Goal: Task Accomplishment & Management: Use online tool/utility

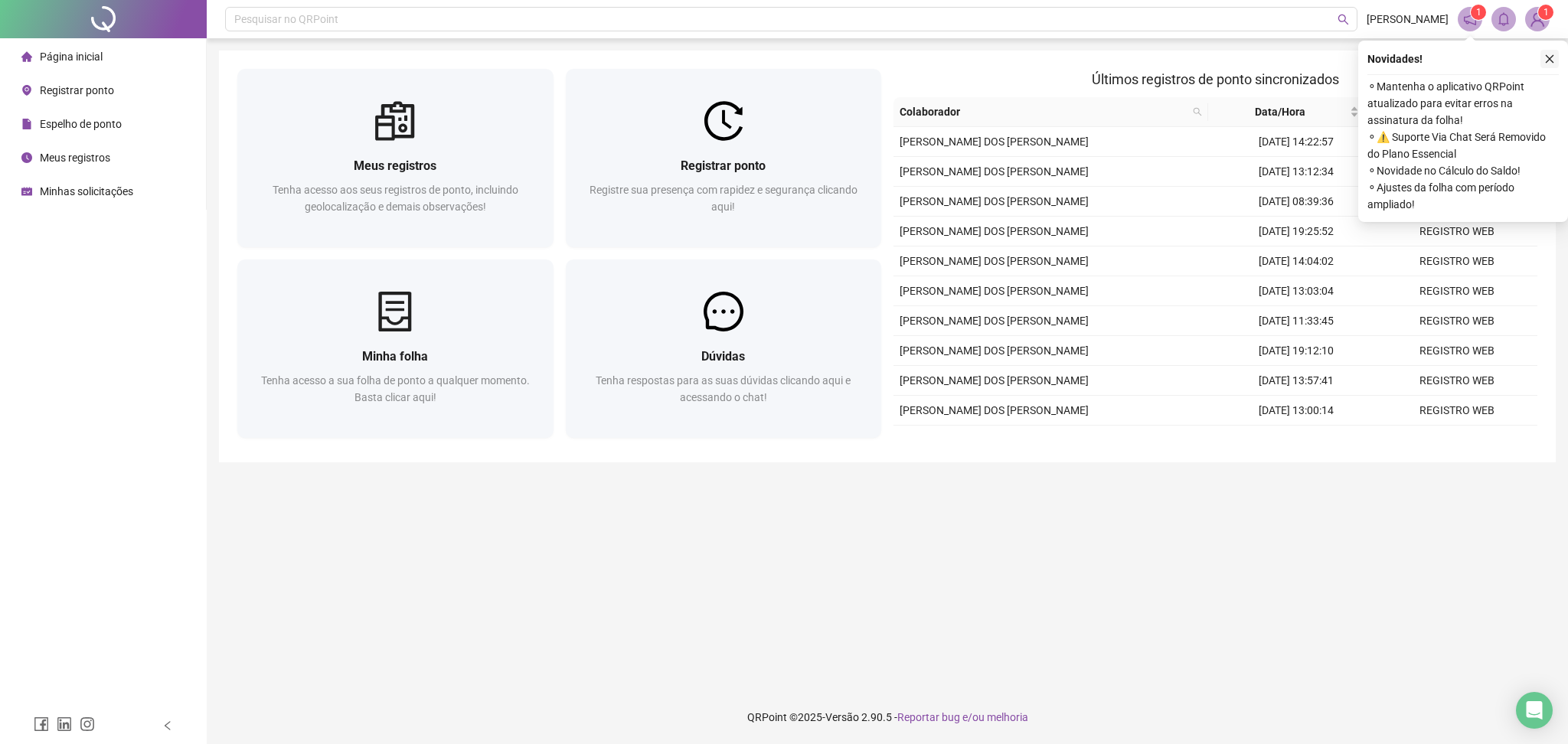
click at [1551, 66] on button "button" at bounding box center [1550, 59] width 19 height 19
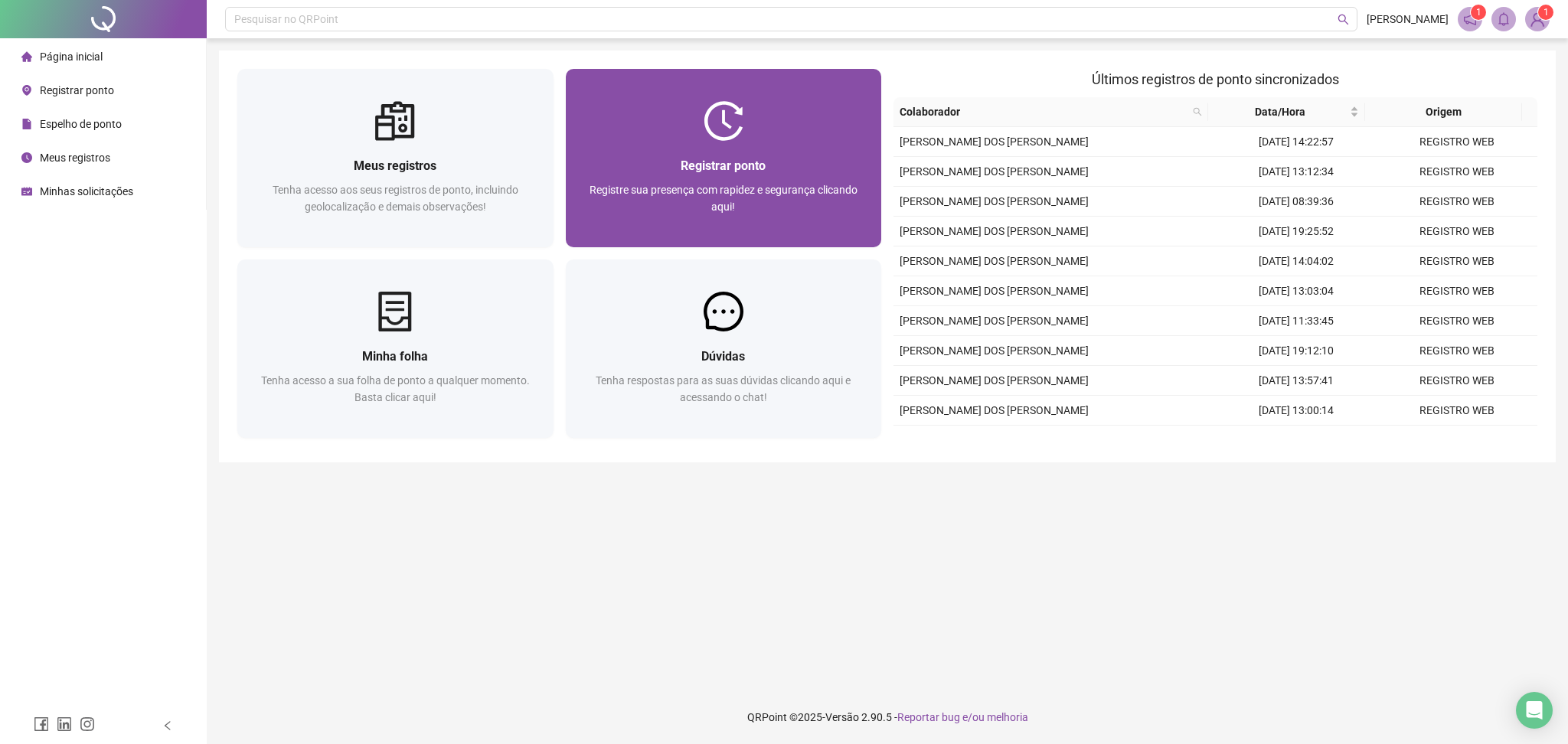
click at [703, 200] on div "Registre sua presença com rapidez e segurança clicando aqui!" at bounding box center [724, 207] width 280 height 50
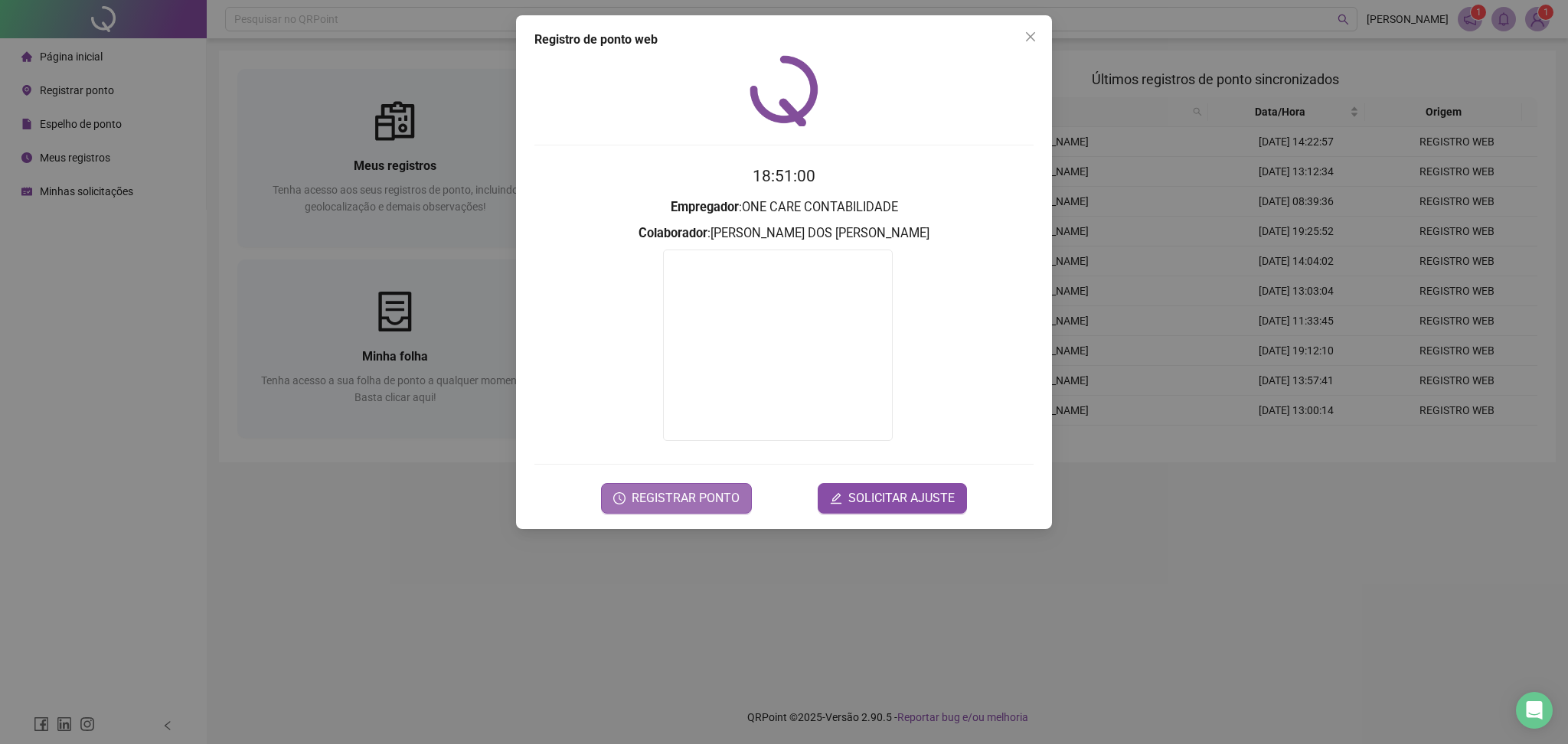
click at [644, 502] on span "REGISTRAR PONTO" at bounding box center [686, 499] width 108 height 19
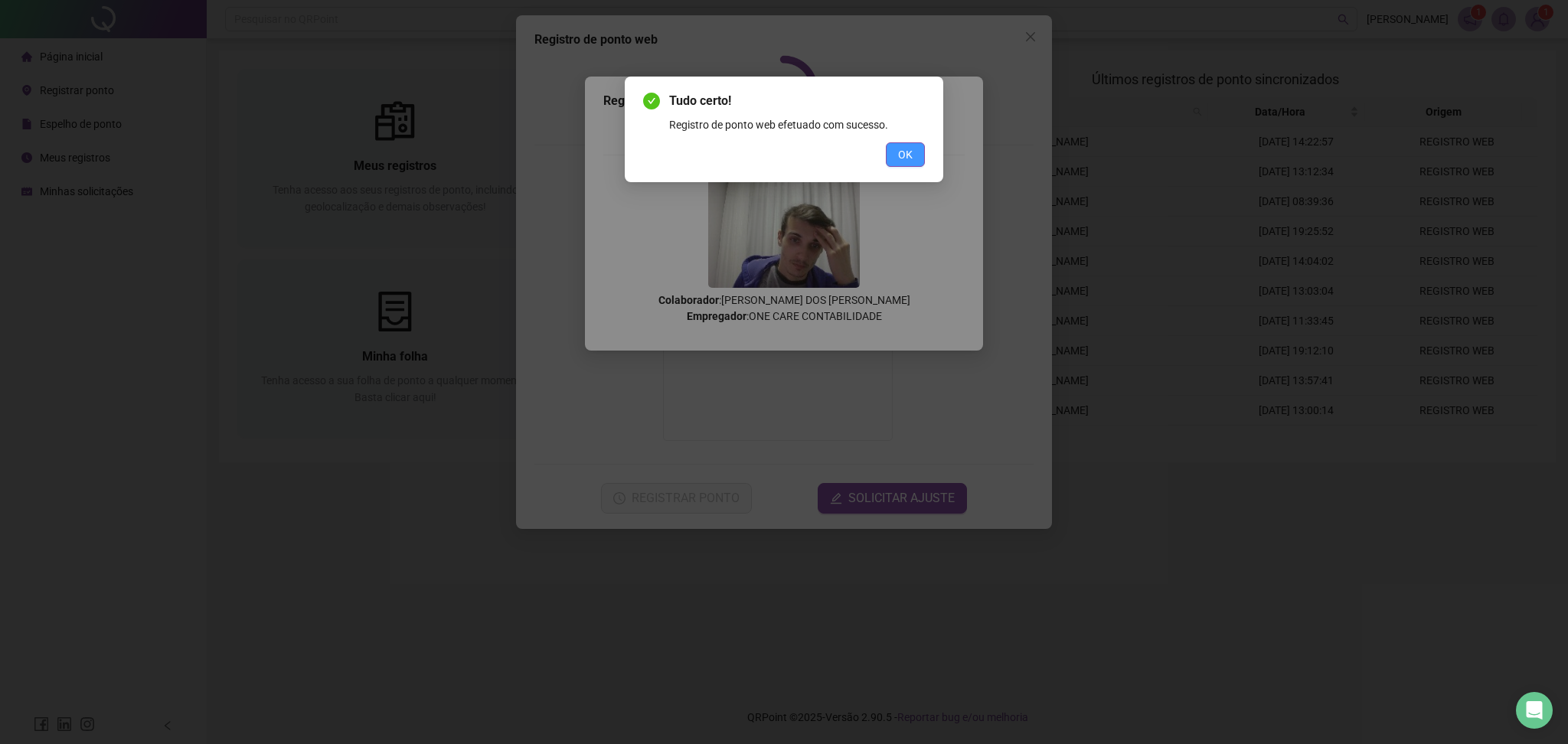
click at [919, 157] on button "OK" at bounding box center [906, 155] width 39 height 24
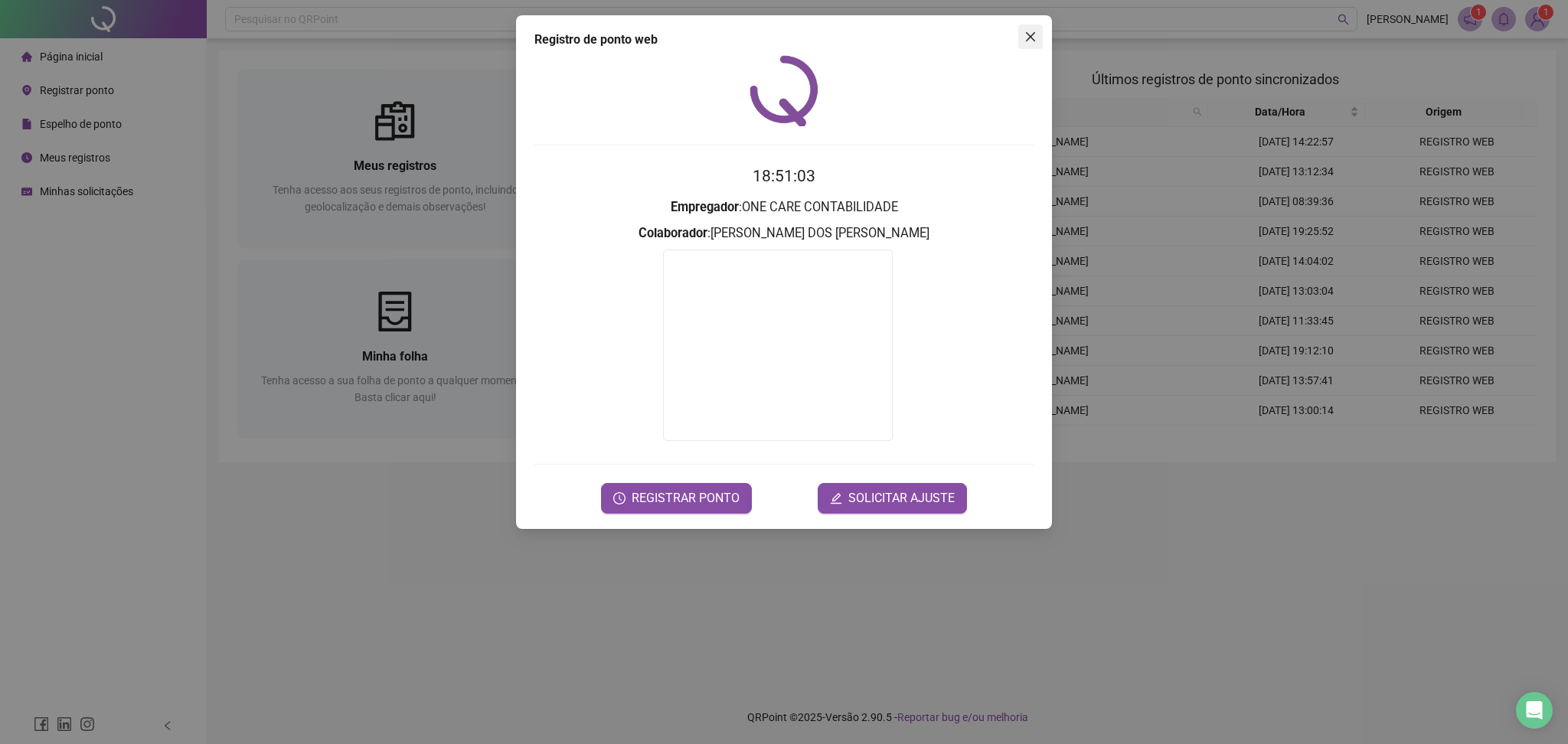
click at [1027, 40] on icon "close" at bounding box center [1031, 36] width 9 height 9
